Goal: Information Seeking & Learning: Find specific fact

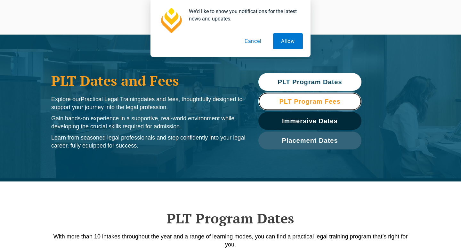
click at [329, 101] on span "PLT Program Fees" at bounding box center [309, 101] width 61 height 6
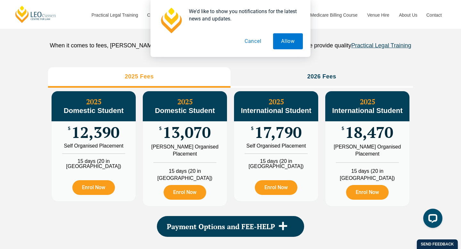
click at [258, 43] on button "Cancel" at bounding box center [253, 41] width 33 height 16
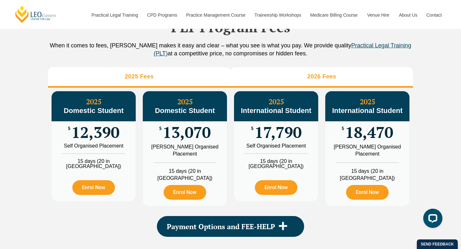
click at [288, 88] on li "2026 Fees" at bounding box center [322, 77] width 183 height 21
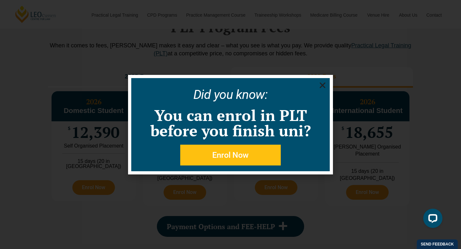
click at [322, 87] on icon "Close" at bounding box center [323, 85] width 8 height 8
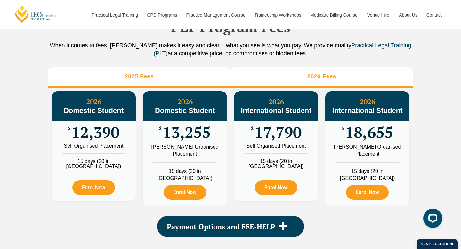
click at [174, 88] on li "2025 Fees" at bounding box center [139, 77] width 183 height 21
click at [287, 88] on li "2026 Fees" at bounding box center [322, 77] width 183 height 21
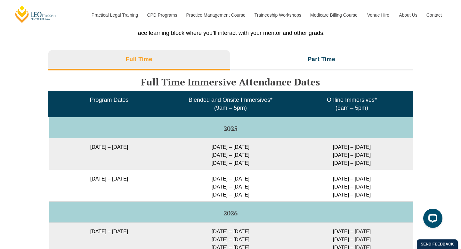
scroll to position [1004, 0]
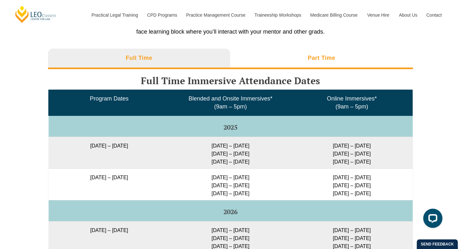
click at [304, 69] on li "Part Time" at bounding box center [321, 59] width 183 height 21
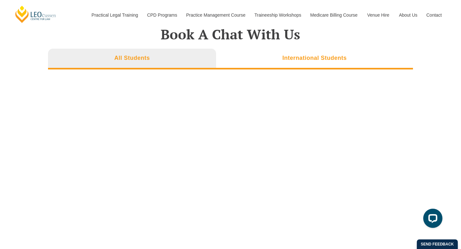
scroll to position [2038, 0]
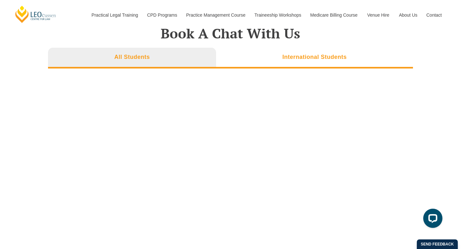
click at [311, 61] on h3 "International Students" at bounding box center [315, 56] width 64 height 7
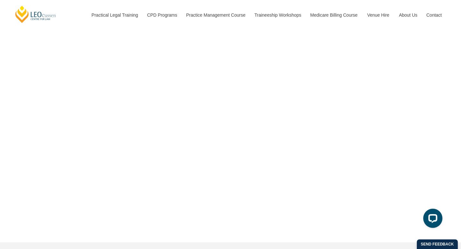
scroll to position [2090, 0]
